Goal: Transaction & Acquisition: Purchase product/service

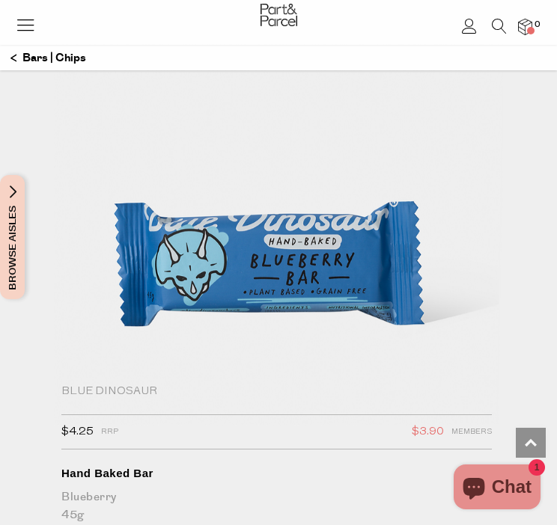
scroll to position [232, 0]
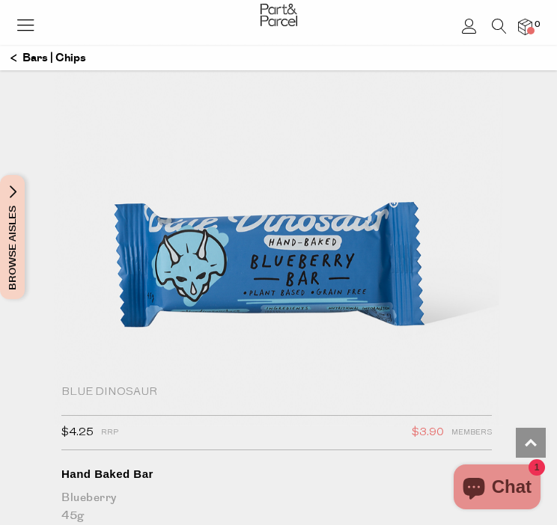
click at [71, 351] on img at bounding box center [278, 162] width 449 height 530
click at [71, 444] on div "$4.25 RRP $3.90 Members" at bounding box center [276, 433] width 430 height 36
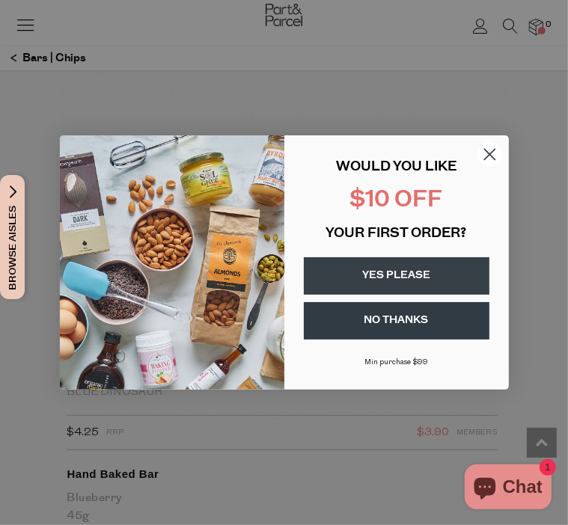
click at [498, 151] on circle "Close dialog" at bounding box center [488, 154] width 25 height 25
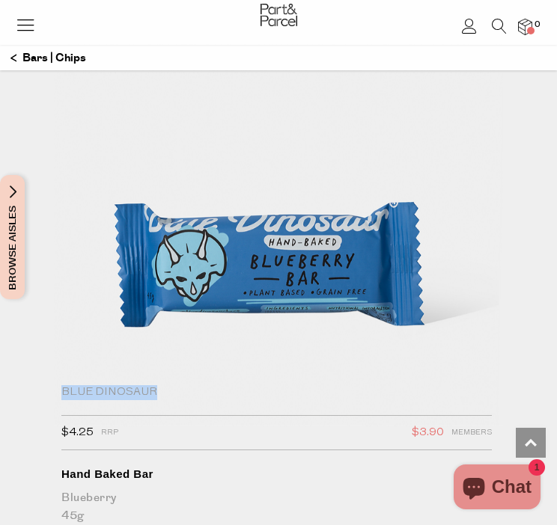
drag, startPoint x: 168, startPoint y: 391, endPoint x: 55, endPoint y: 391, distance: 112.2
copy div "Blue Dinosaur"
click at [440, 129] on img at bounding box center [278, 162] width 449 height 530
